Goal: Use online tool/utility: Utilize a website feature to perform a specific function

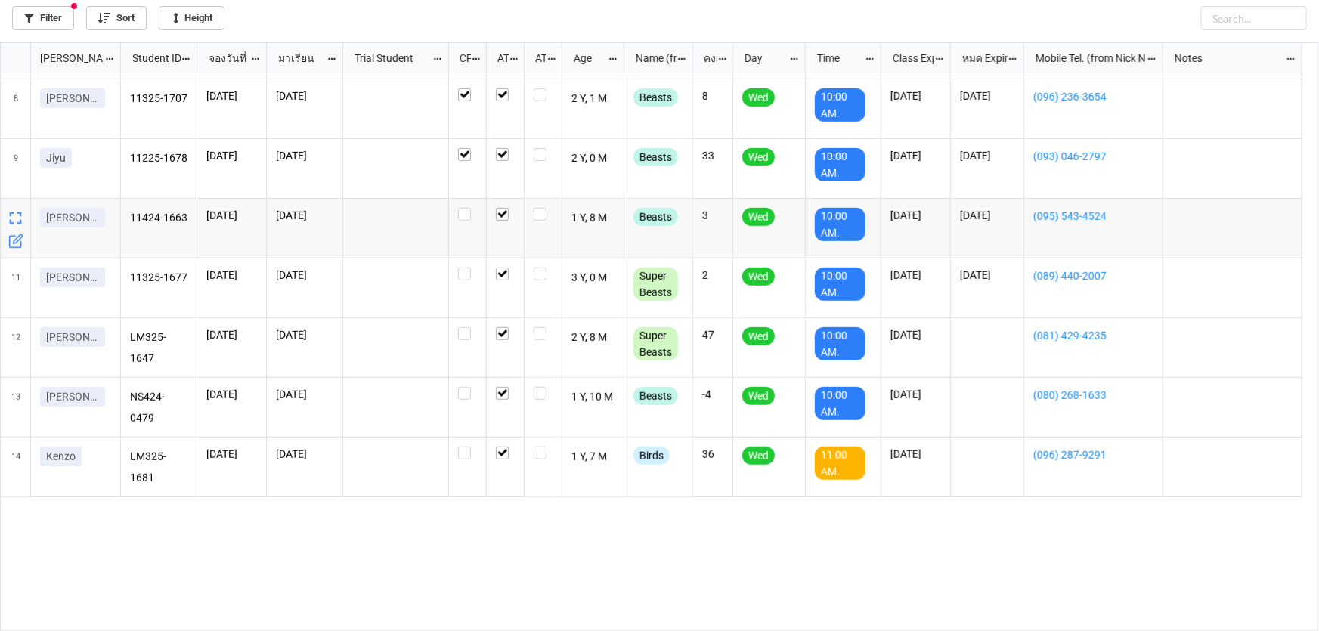
scroll to position [68, 0]
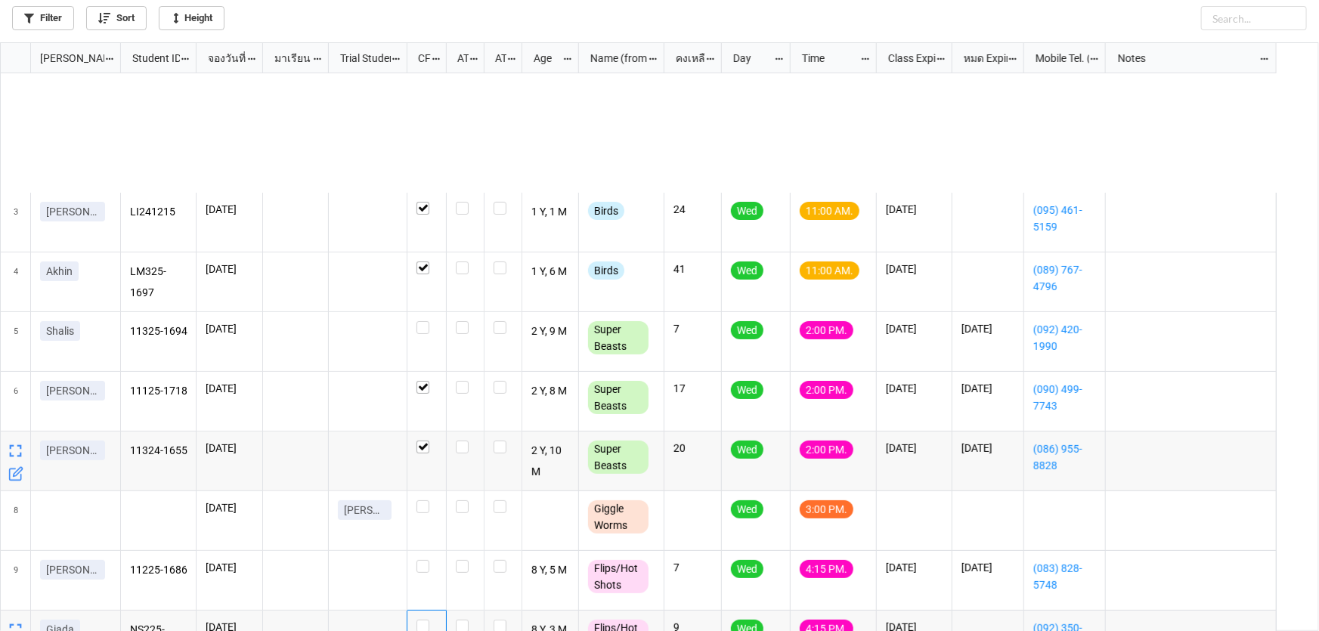
scroll to position [580, 1310]
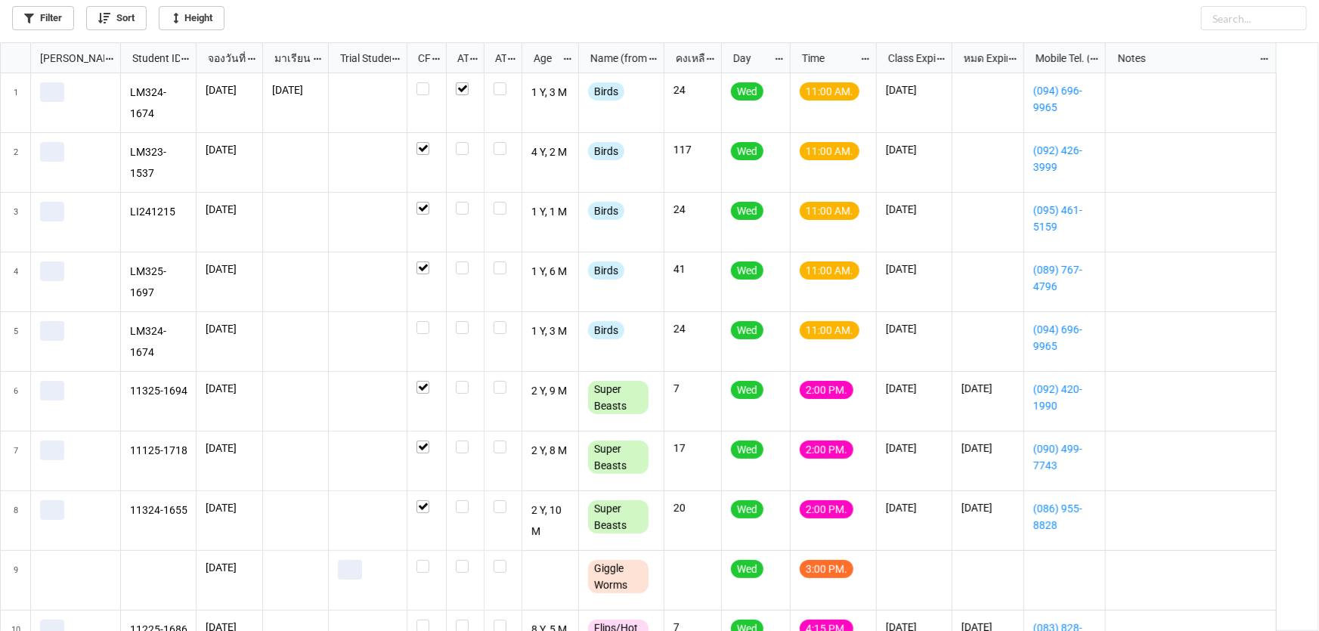
scroll to position [580, 1310]
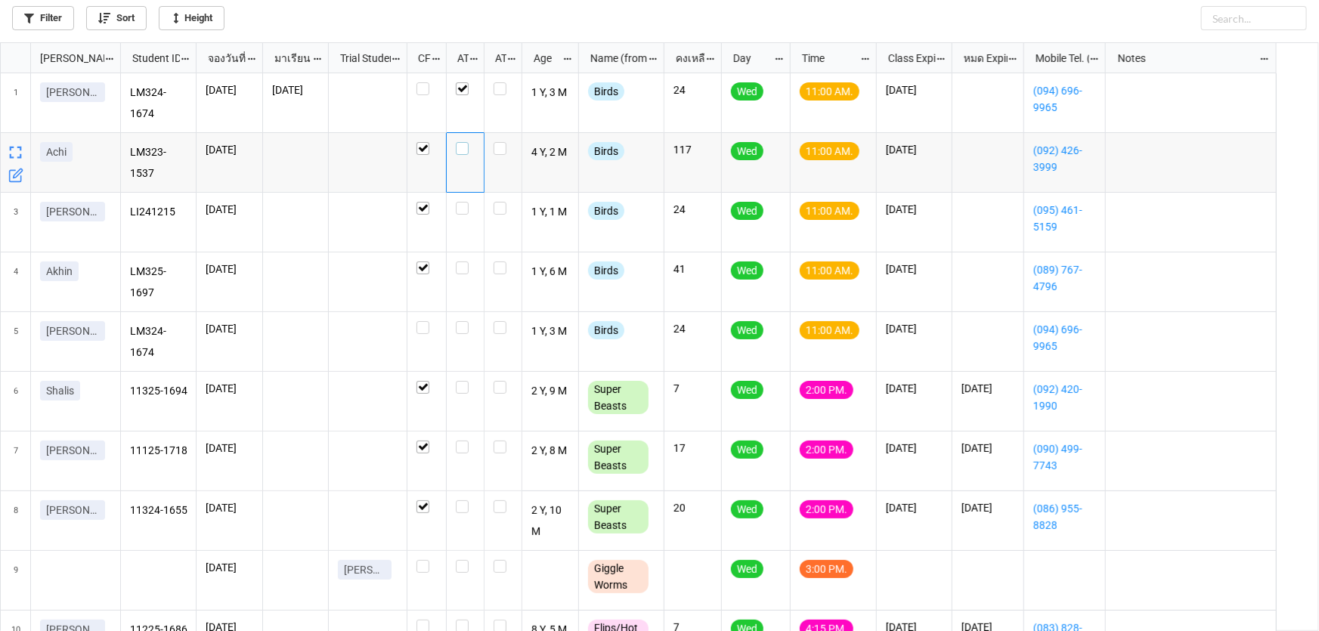
click at [462, 142] on label "grid" at bounding box center [465, 142] width 19 height 0
click at [459, 321] on label "grid" at bounding box center [465, 321] width 19 height 0
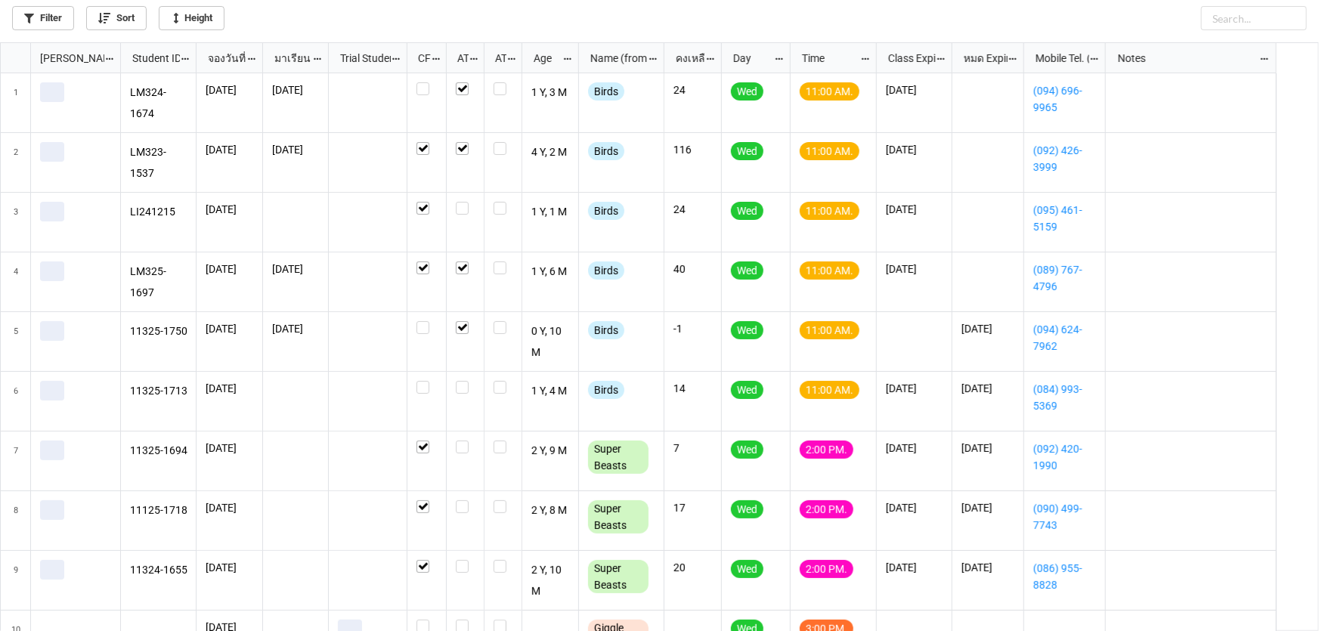
scroll to position [580, 1310]
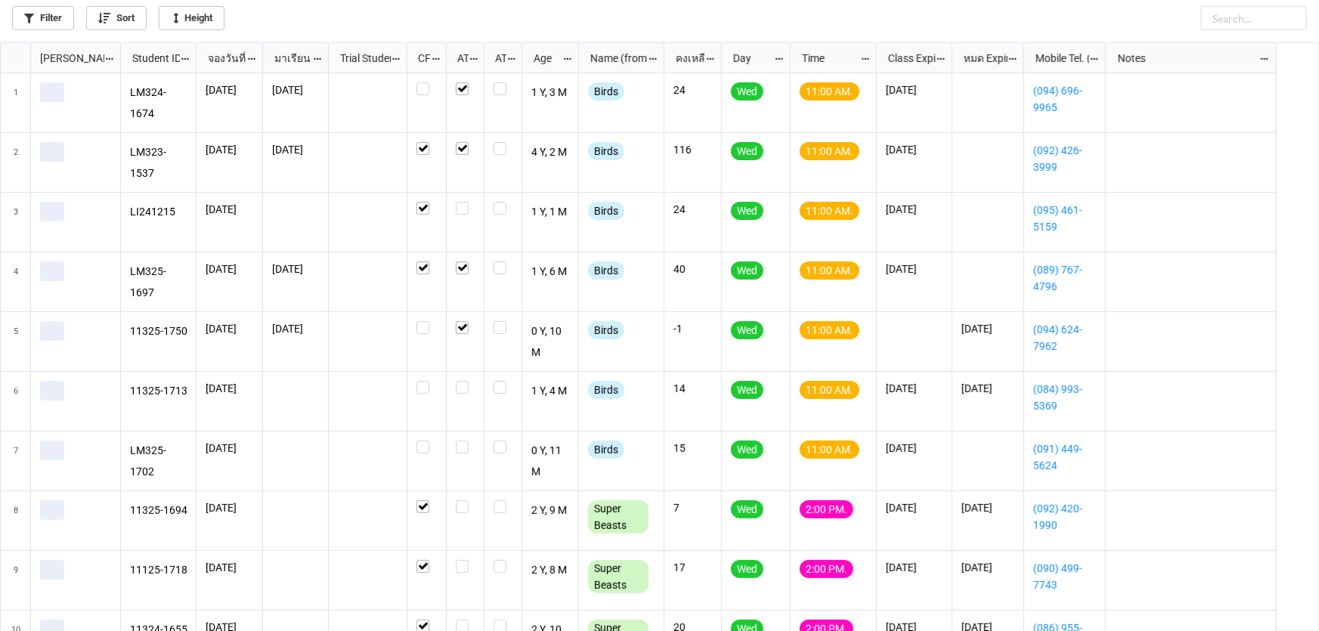
scroll to position [580, 1310]
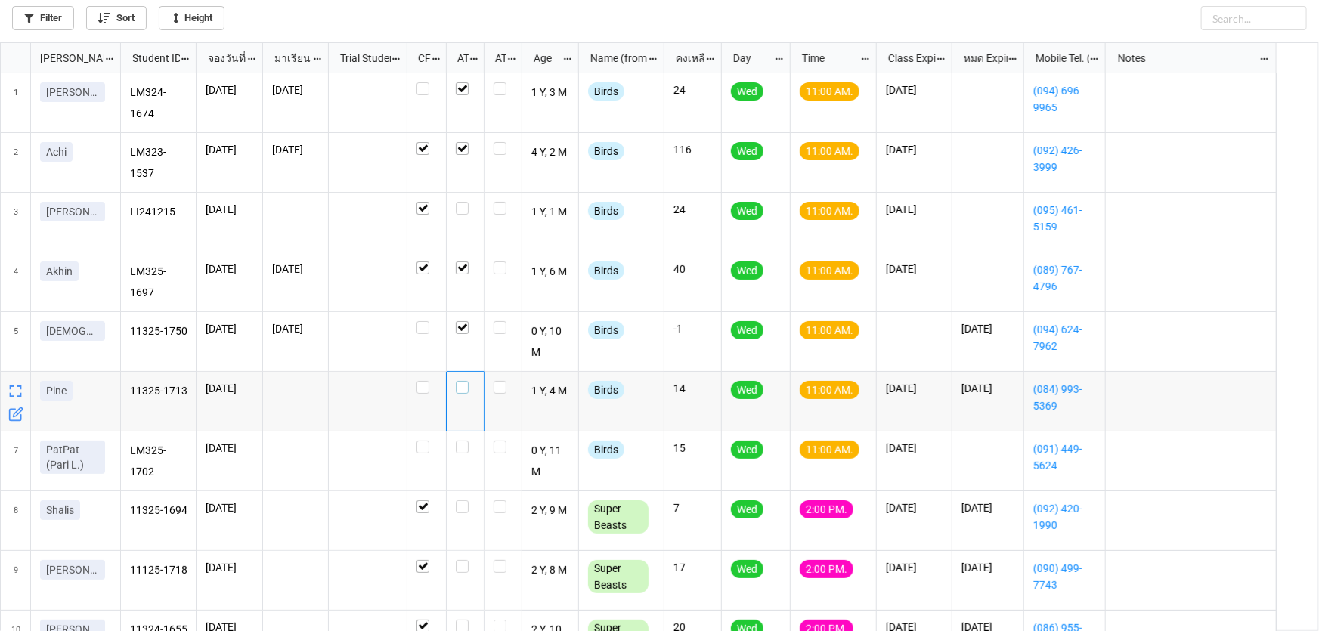
click at [463, 381] on label "grid" at bounding box center [465, 381] width 19 height 0
click at [463, 441] on label "grid" at bounding box center [465, 441] width 19 height 0
